Goal: Information Seeking & Learning: Learn about a topic

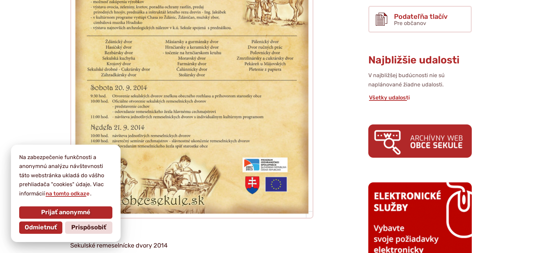
scroll to position [270, 0]
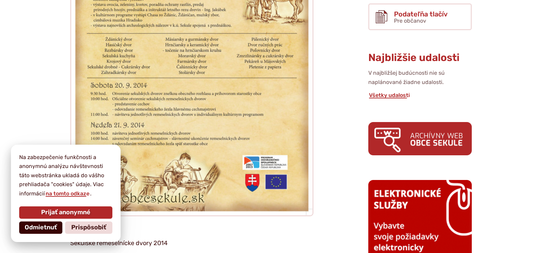
click at [49, 229] on span "Odmietnuť" at bounding box center [41, 228] width 32 height 8
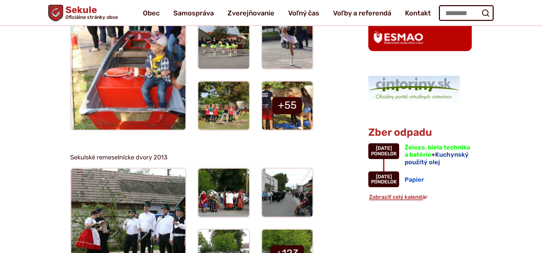
scroll to position [453, 0]
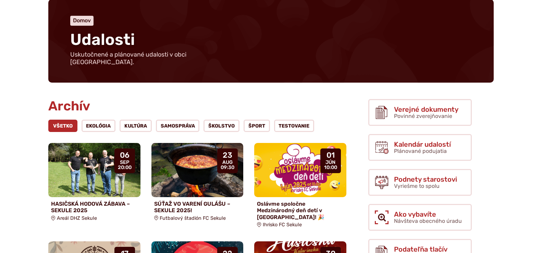
scroll to position [50, 0]
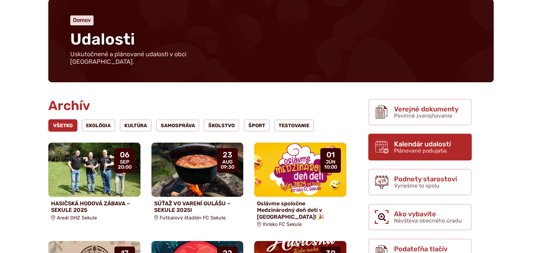
click at [382, 142] on use at bounding box center [381, 146] width 13 height 13
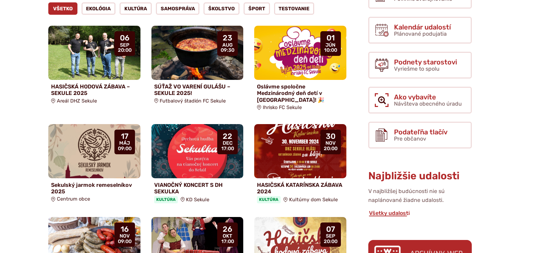
scroll to position [167, 0]
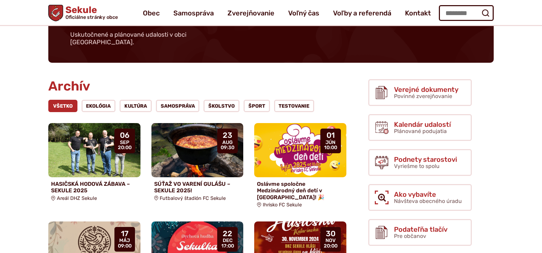
scroll to position [58, 0]
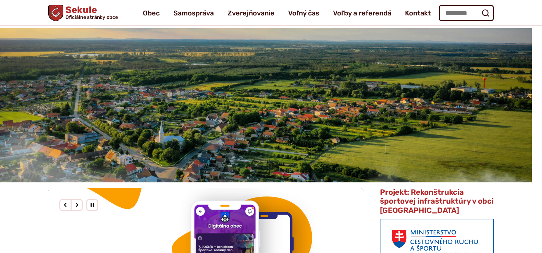
scroll to position [16, 0]
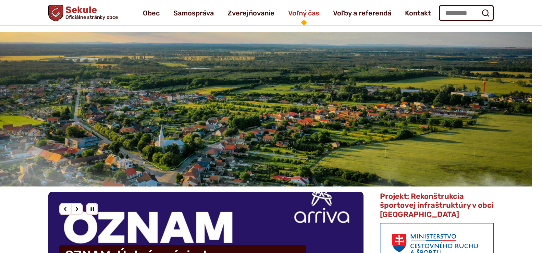
click at [314, 21] on span "Voľný čas" at bounding box center [303, 12] width 31 height 19
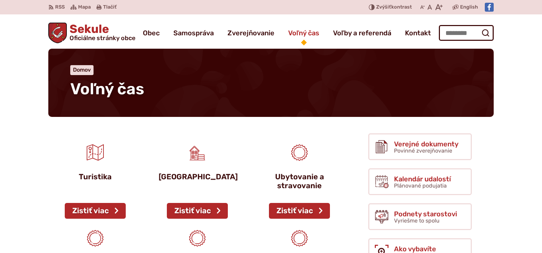
click at [299, 31] on span "Voľný čas" at bounding box center [303, 32] width 31 height 19
click at [304, 29] on span "Voľný čas" at bounding box center [303, 32] width 31 height 19
click at [329, 96] on h1 "Voľný čas" at bounding box center [270, 88] width 401 height 17
click at [315, 34] on span "Voľný čas" at bounding box center [303, 32] width 31 height 19
click at [312, 38] on span "Voľný čas" at bounding box center [303, 32] width 31 height 19
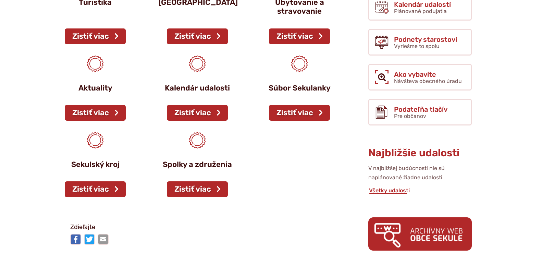
scroll to position [175, 0]
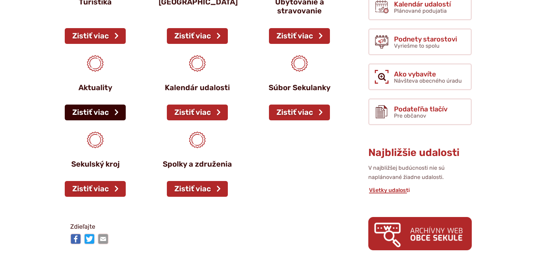
click at [103, 110] on link "Zistiť viac" at bounding box center [95, 112] width 61 height 16
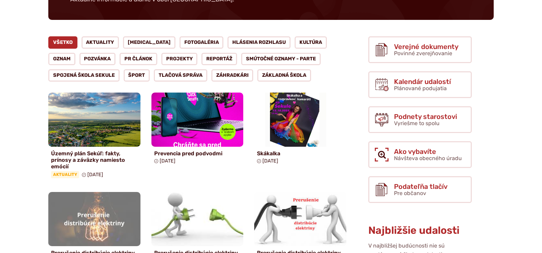
scroll to position [105, 0]
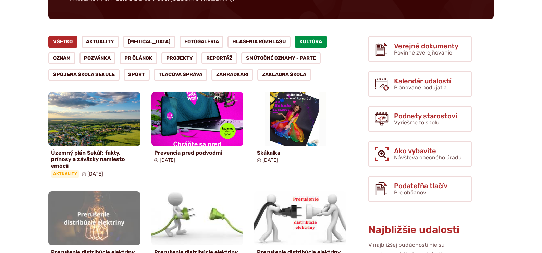
click at [295, 38] on link "Kultúra" at bounding box center [311, 42] width 32 height 12
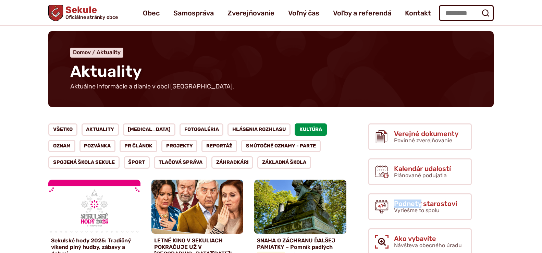
scroll to position [13, 0]
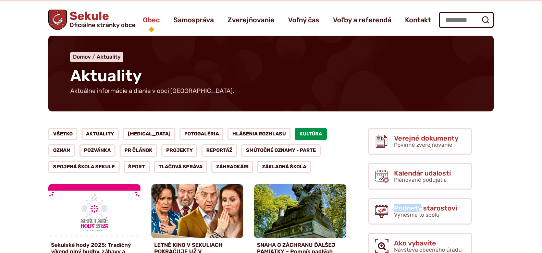
click at [152, 20] on span "Obec" at bounding box center [151, 19] width 17 height 19
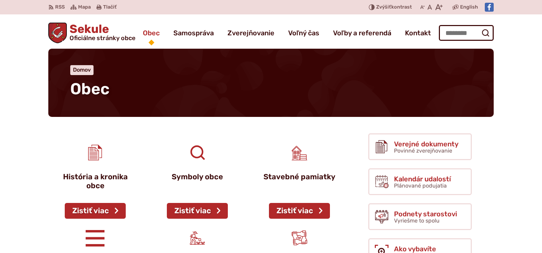
click at [147, 33] on span "Obec" at bounding box center [151, 32] width 17 height 19
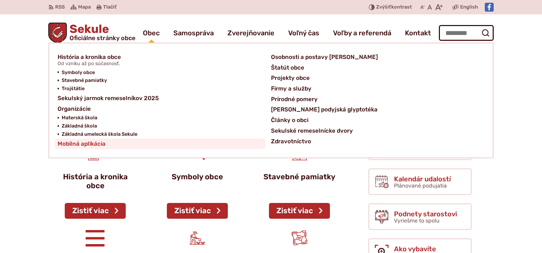
click at [182, 146] on link "Mobilná aplikácia" at bounding box center [160, 143] width 205 height 11
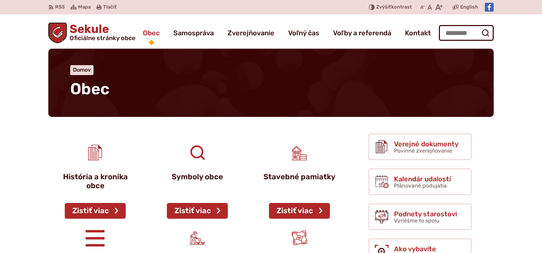
click at [152, 31] on span "Obec" at bounding box center [151, 32] width 17 height 19
click at [91, 49] on div "Obec Domov Obec" at bounding box center [270, 83] width 445 height 68
click at [149, 34] on span "Obec" at bounding box center [151, 32] width 17 height 19
click at [149, 26] on span "Obec" at bounding box center [151, 32] width 17 height 19
click at [150, 36] on span "Obec" at bounding box center [151, 32] width 17 height 19
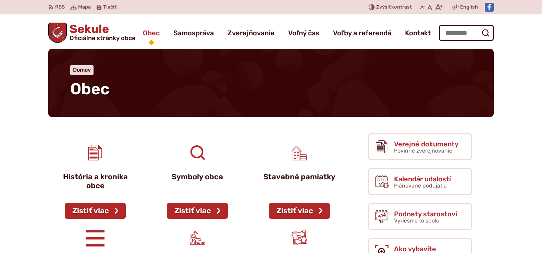
click at [145, 33] on span "Obec" at bounding box center [151, 32] width 17 height 19
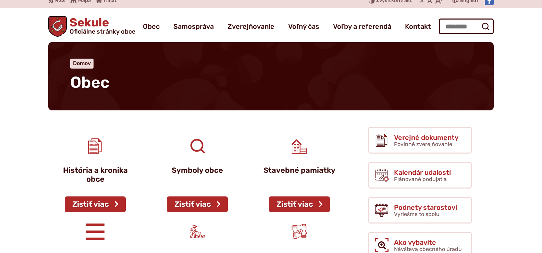
scroll to position [10, 0]
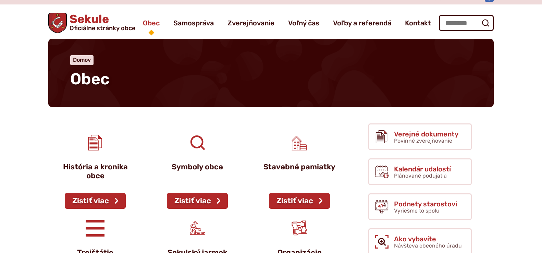
click at [147, 25] on span "Obec" at bounding box center [151, 22] width 17 height 19
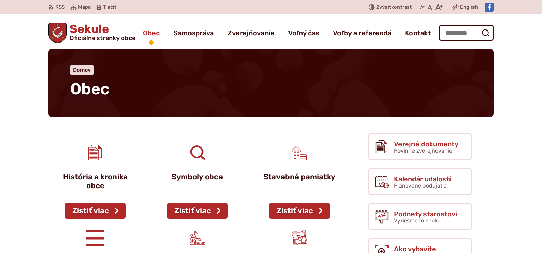
click at [147, 33] on span "Obec" at bounding box center [151, 32] width 17 height 19
click at [145, 35] on span "Obec" at bounding box center [151, 32] width 17 height 19
click at [122, 38] on span "Oficiálne stránky obce" at bounding box center [103, 38] width 66 height 6
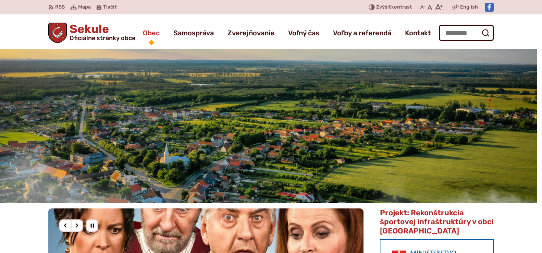
click at [148, 37] on span "Obec" at bounding box center [151, 32] width 17 height 19
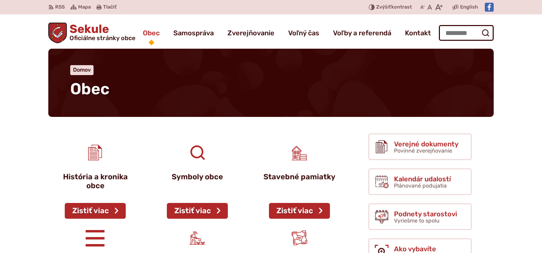
click at [145, 36] on span "Obec" at bounding box center [151, 32] width 17 height 19
click at [134, 33] on span "Sekule Oficiálne stránky obce" at bounding box center [101, 32] width 68 height 18
click at [144, 40] on span "Obec" at bounding box center [151, 32] width 17 height 19
click at [143, 40] on span "Obec" at bounding box center [151, 32] width 17 height 19
click at [143, 38] on span "Obec" at bounding box center [151, 32] width 17 height 19
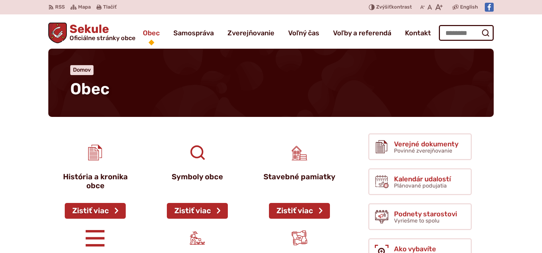
click at [159, 29] on span "Obec" at bounding box center [151, 32] width 17 height 19
click at [149, 34] on span "Obec" at bounding box center [151, 32] width 17 height 19
click at [147, 37] on span "Obec" at bounding box center [151, 32] width 17 height 19
click at [149, 36] on span "Obec" at bounding box center [151, 32] width 17 height 19
click at [148, 36] on span "Obec" at bounding box center [151, 32] width 17 height 19
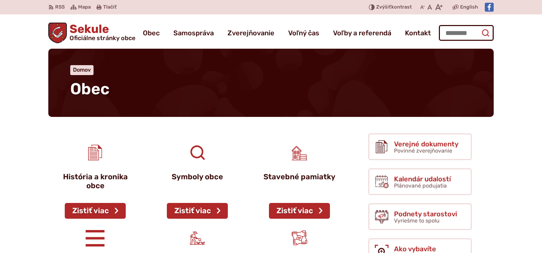
click at [485, 34] on icon "submit" at bounding box center [485, 33] width 8 height 8
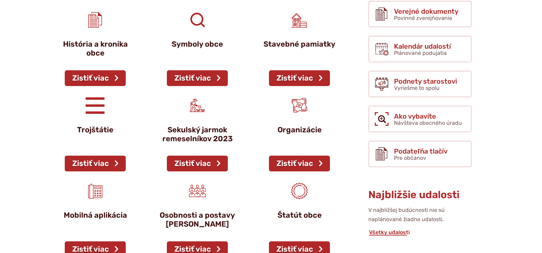
scroll to position [134, 0]
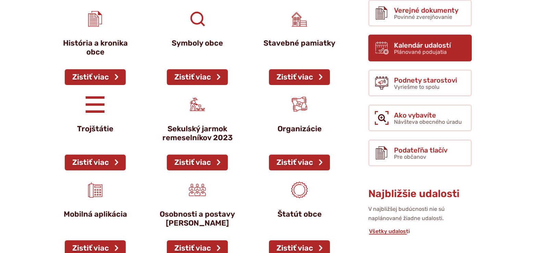
click at [430, 50] on span "Plánované podujatia" at bounding box center [420, 52] width 53 height 7
